Goal: Navigation & Orientation: Find specific page/section

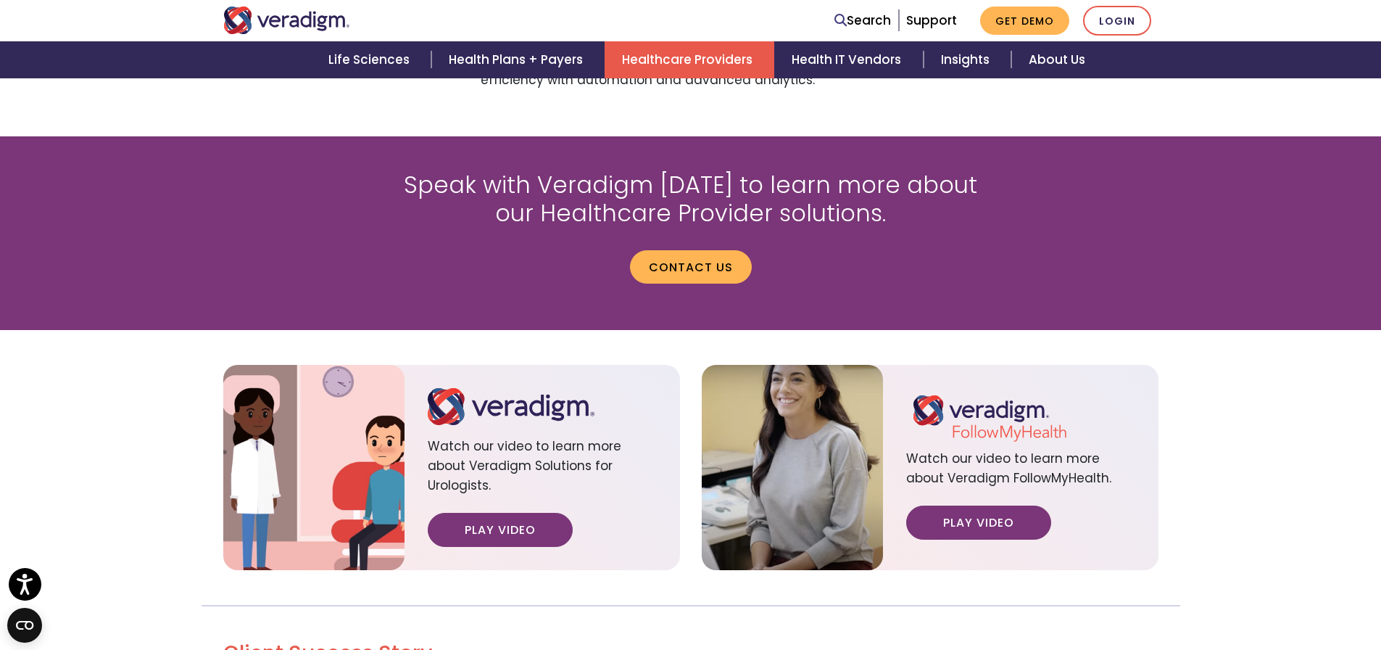
scroll to position [1595, 0]
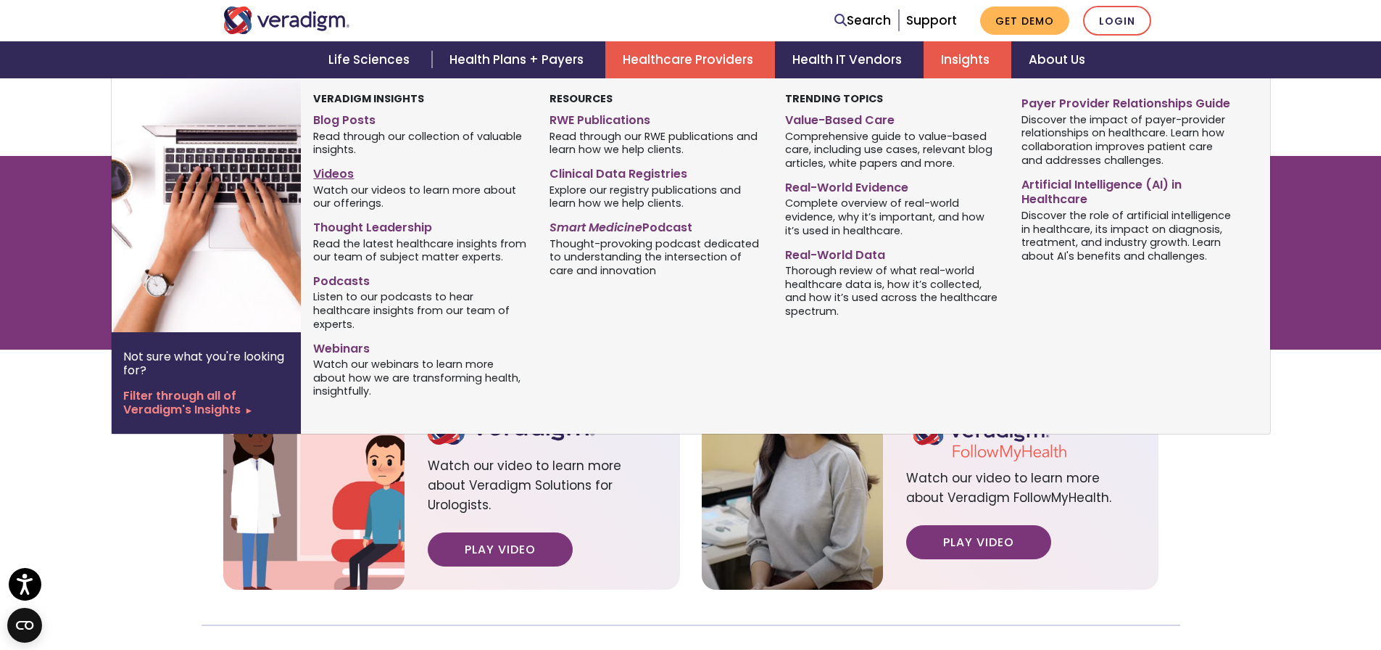
click at [326, 173] on link "Videos" at bounding box center [420, 171] width 214 height 21
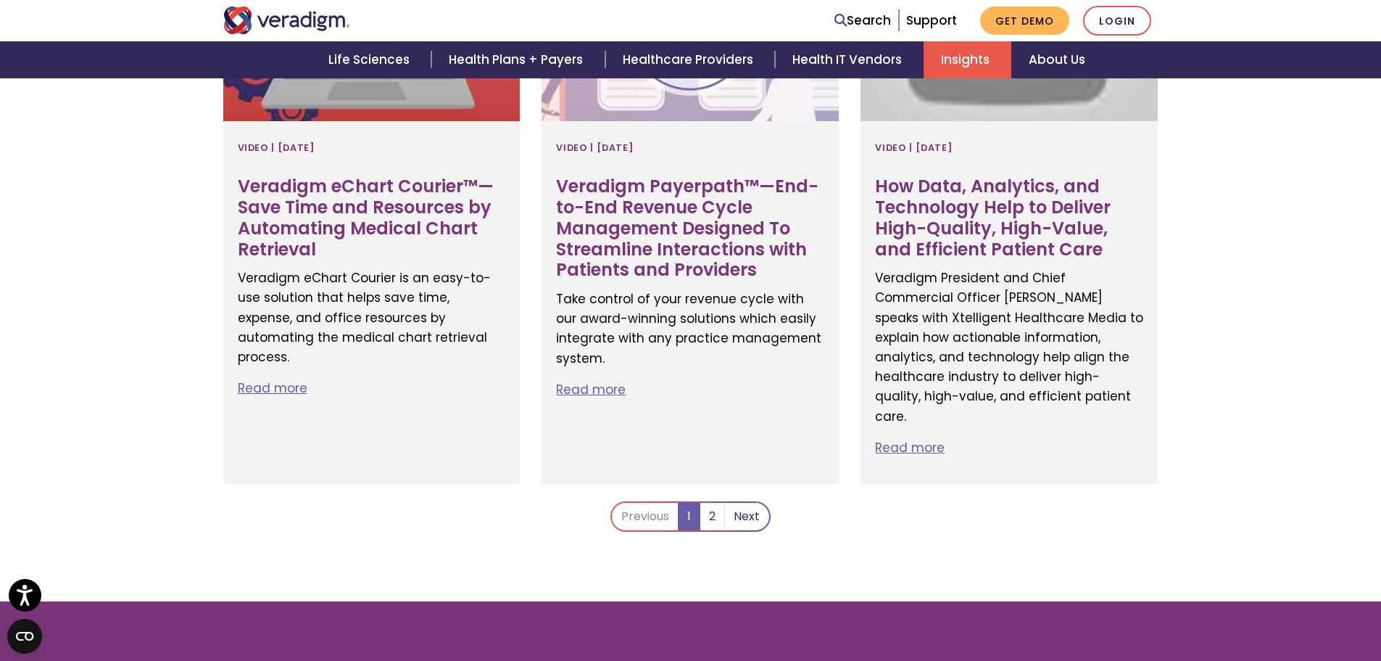
scroll to position [2900, 0]
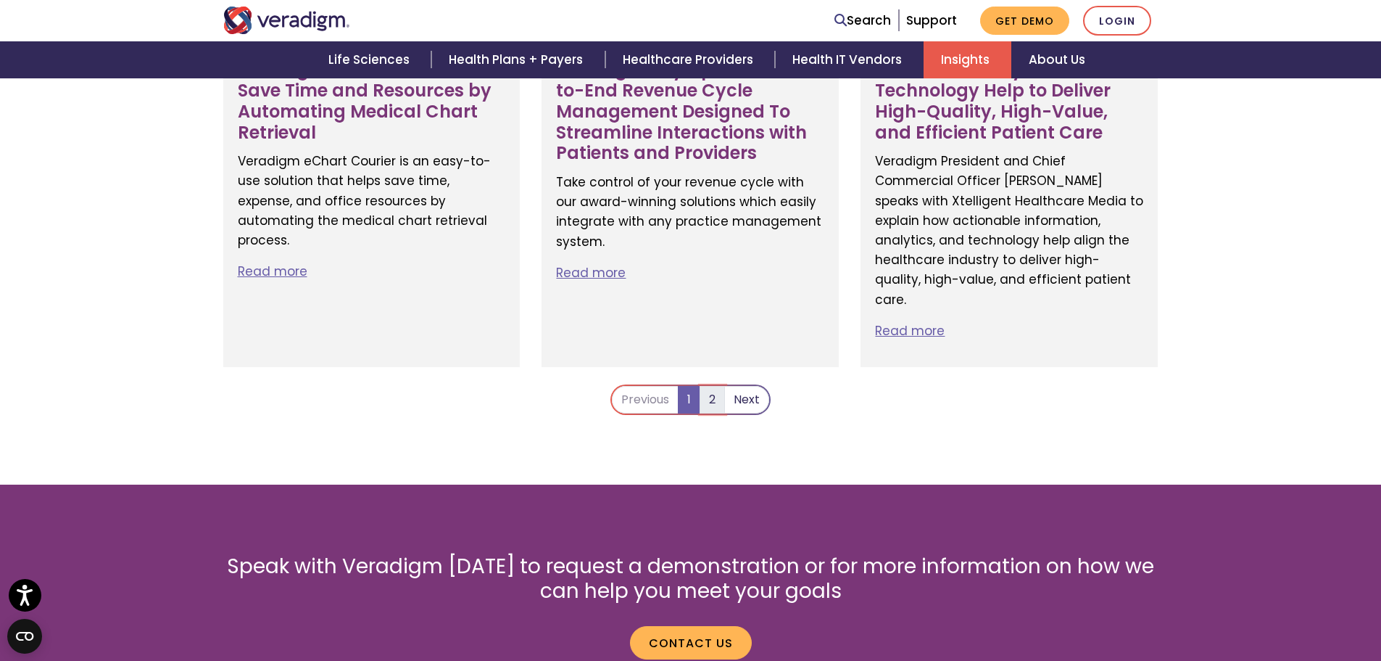
click at [715, 386] on link "2" at bounding box center [712, 400] width 25 height 28
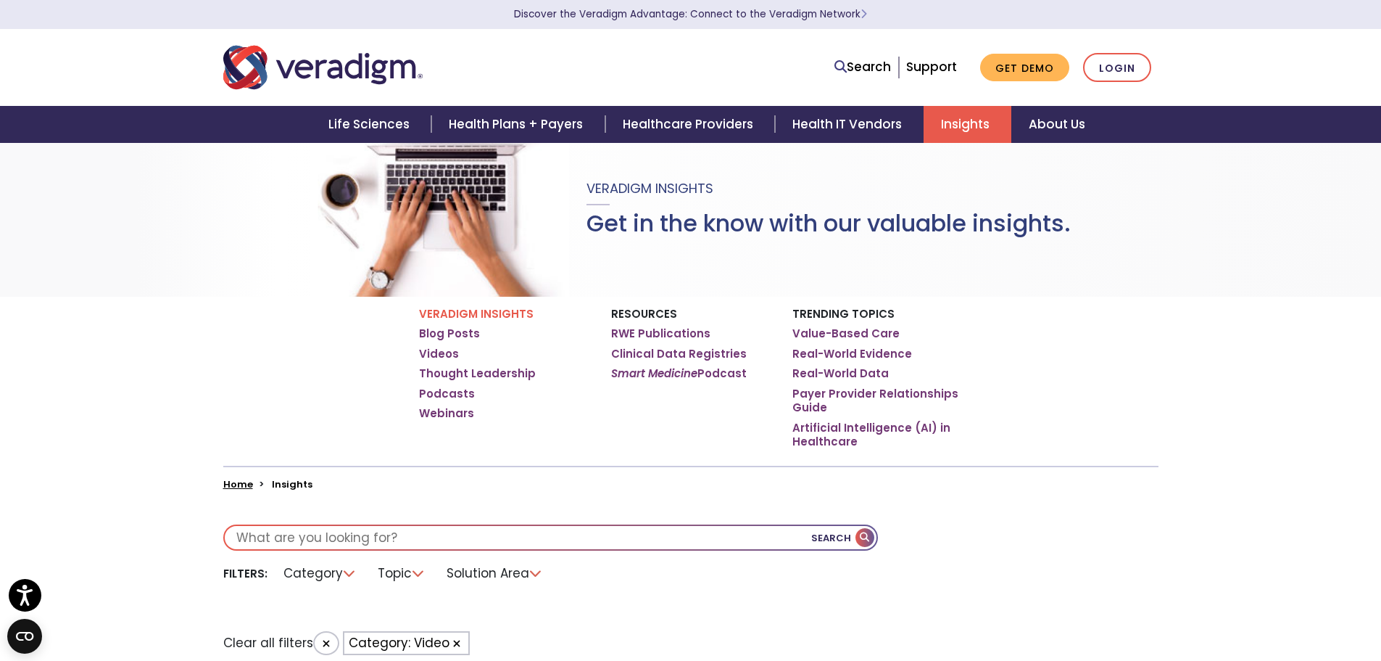
scroll to position [0, 0]
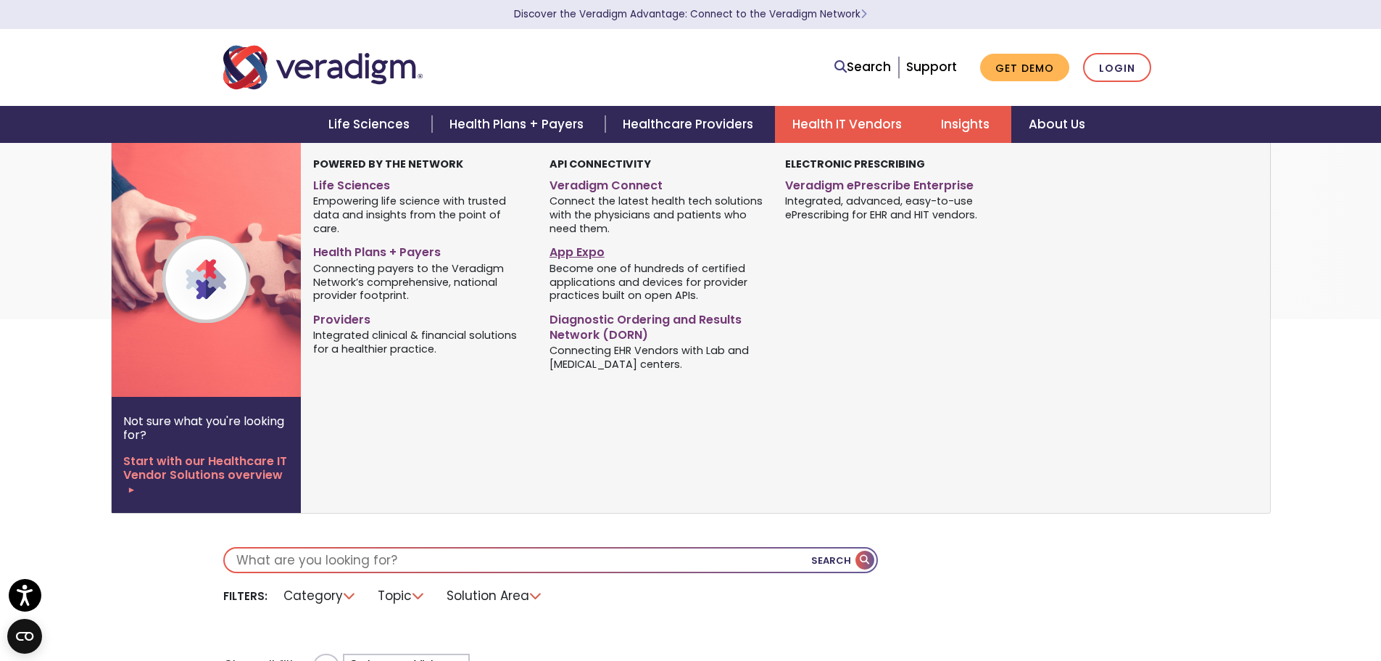
click at [568, 254] on link "App Expo" at bounding box center [657, 249] width 214 height 21
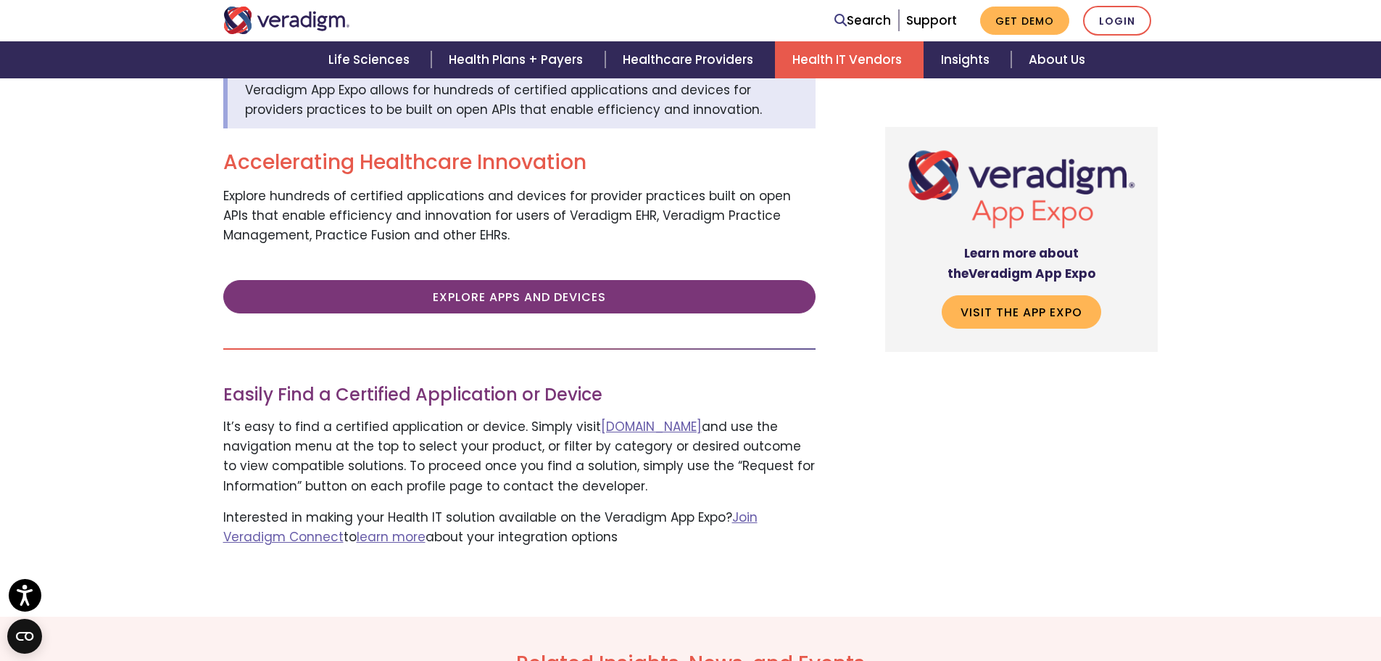
scroll to position [580, 0]
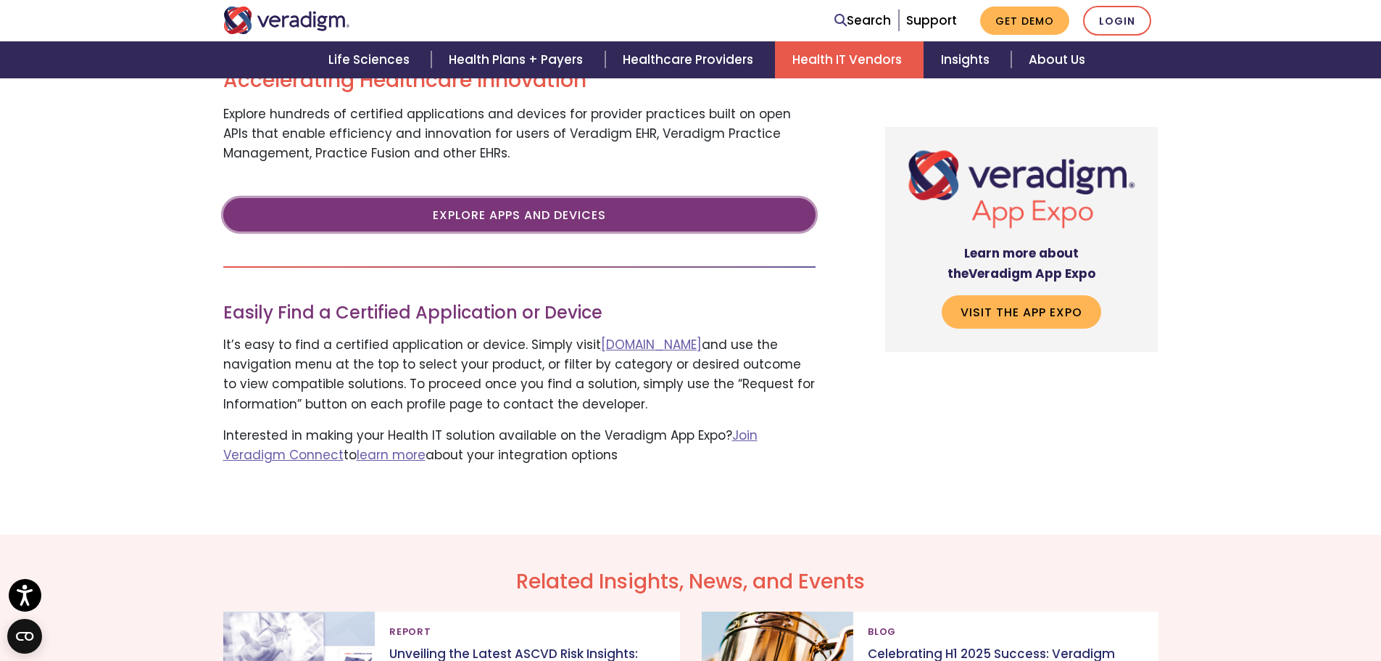
click at [545, 214] on link "Explore Apps and Devices" at bounding box center [519, 214] width 592 height 33
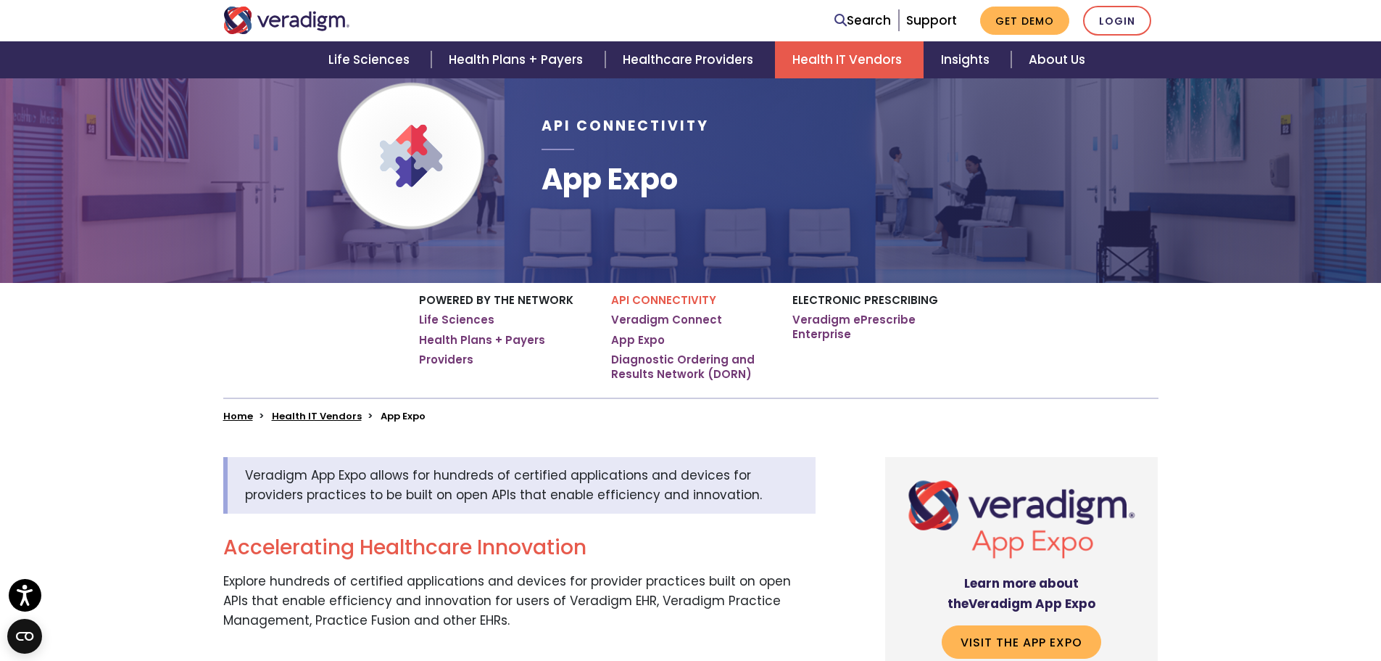
scroll to position [0, 0]
